Goal: Information Seeking & Learning: Learn about a topic

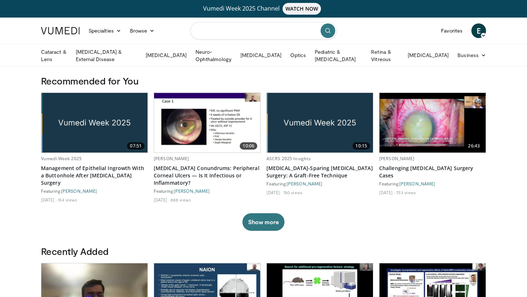
click at [262, 32] on input "Search topics, interventions" at bounding box center [263, 31] width 146 height 18
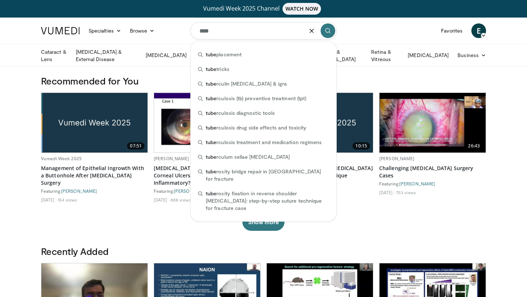
type input "****"
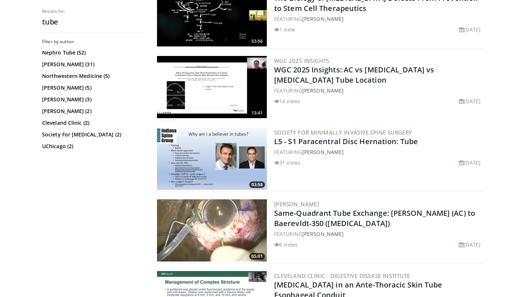
scroll to position [554, 0]
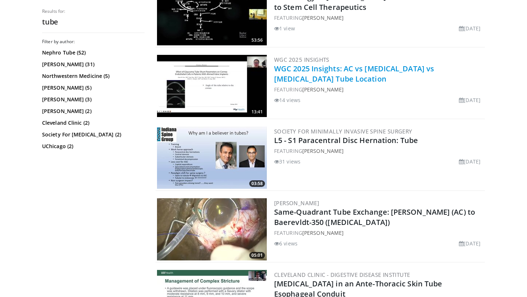
click at [304, 65] on link "WGC 2025 Insights: AC vs [MEDICAL_DATA] vs [MEDICAL_DATA] Tube Location" at bounding box center [354, 74] width 160 height 20
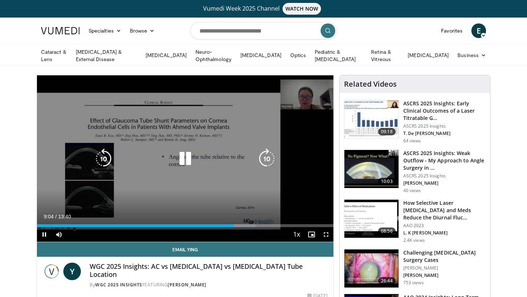
click at [106, 186] on div "10 seconds Tap to unmute" at bounding box center [185, 158] width 297 height 167
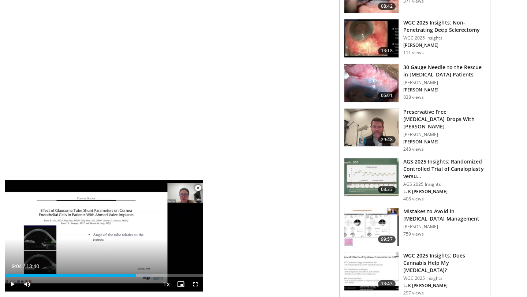
scroll to position [554, 0]
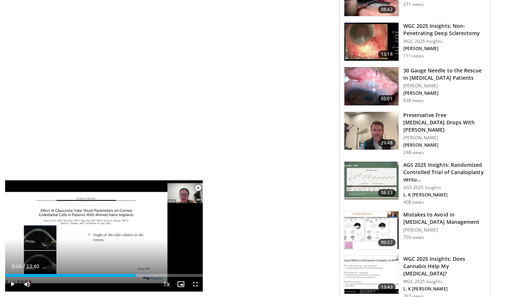
click at [414, 74] on h3 "30 Gauge Needle to the Rescue in Glaucoma Patients" at bounding box center [445, 74] width 82 height 15
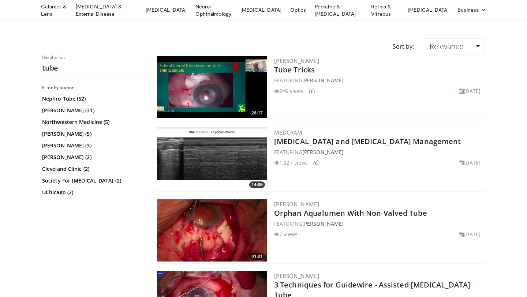
scroll to position [43, 0]
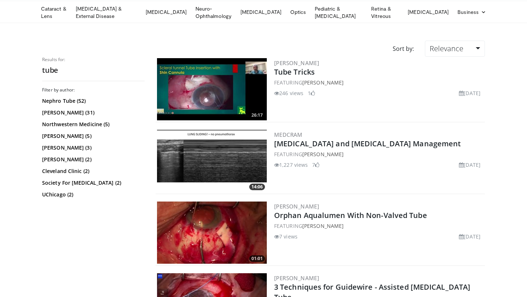
click at [230, 96] on img at bounding box center [212, 89] width 110 height 62
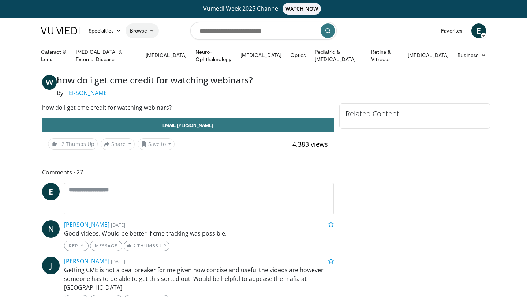
click at [143, 30] on link "Browse" at bounding box center [143, 30] width 34 height 15
